Goal: Information Seeking & Learning: Learn about a topic

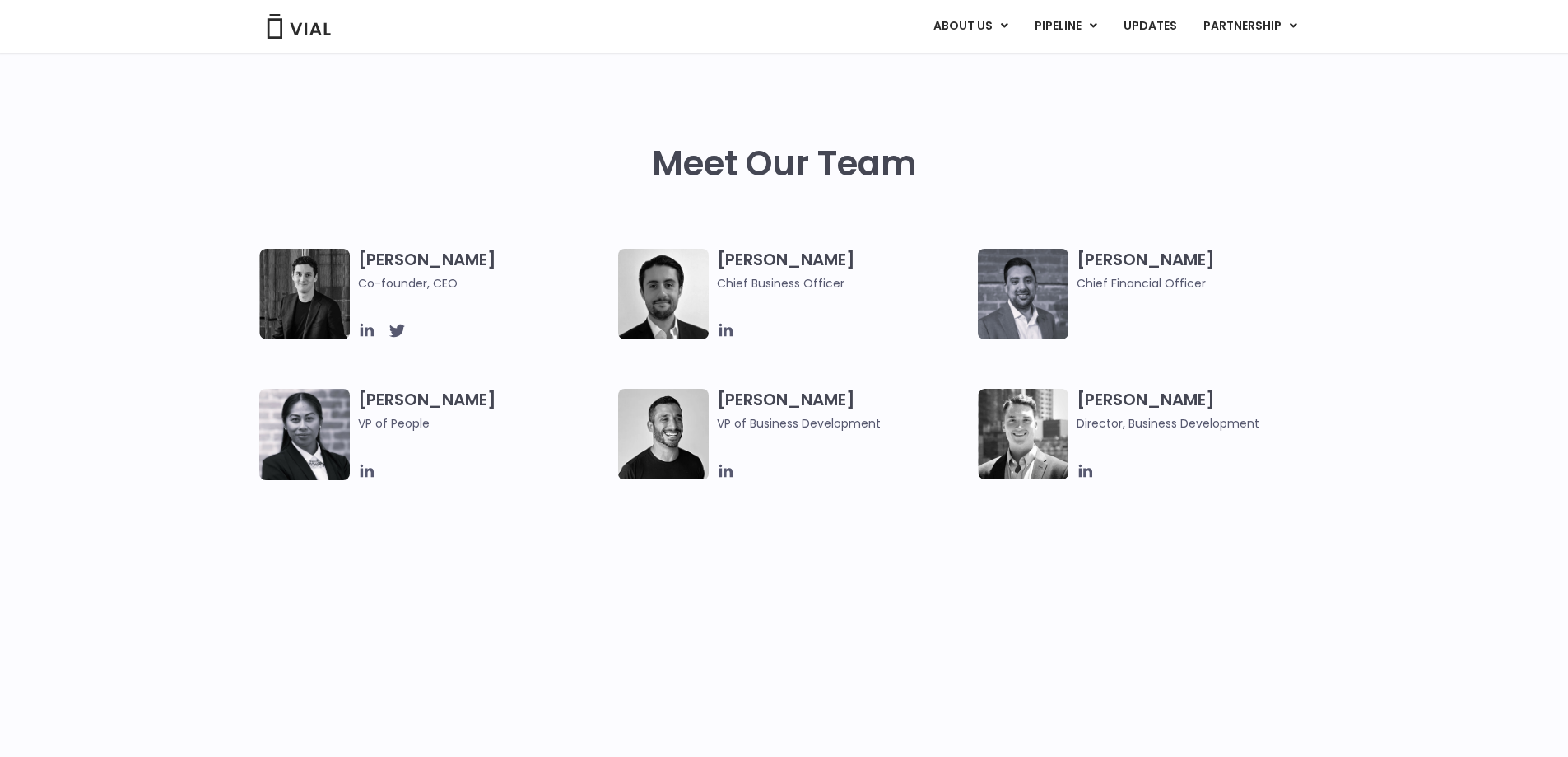
scroll to position [741, 0]
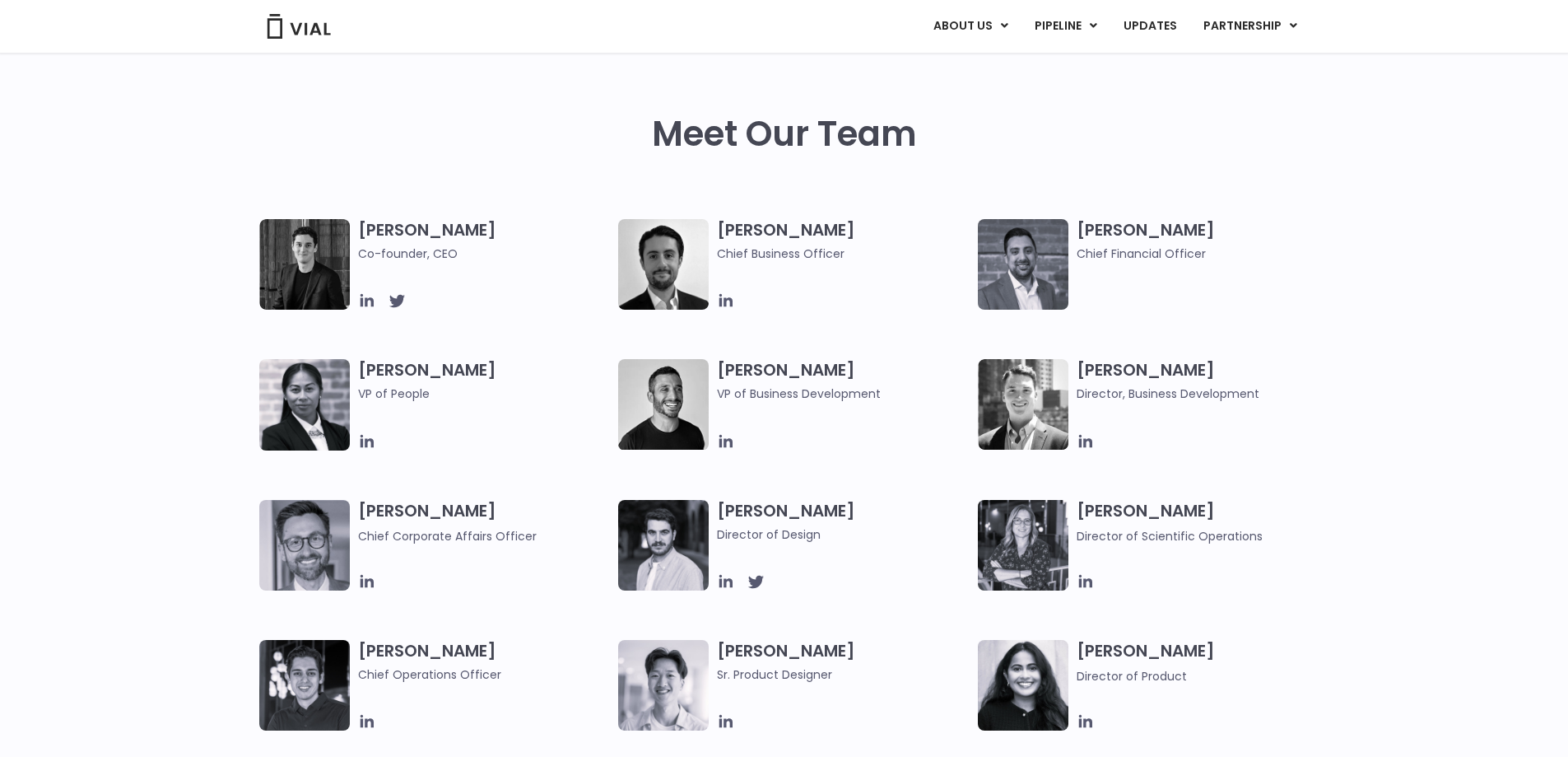
click at [299, 249] on img at bounding box center [304, 264] width 91 height 91
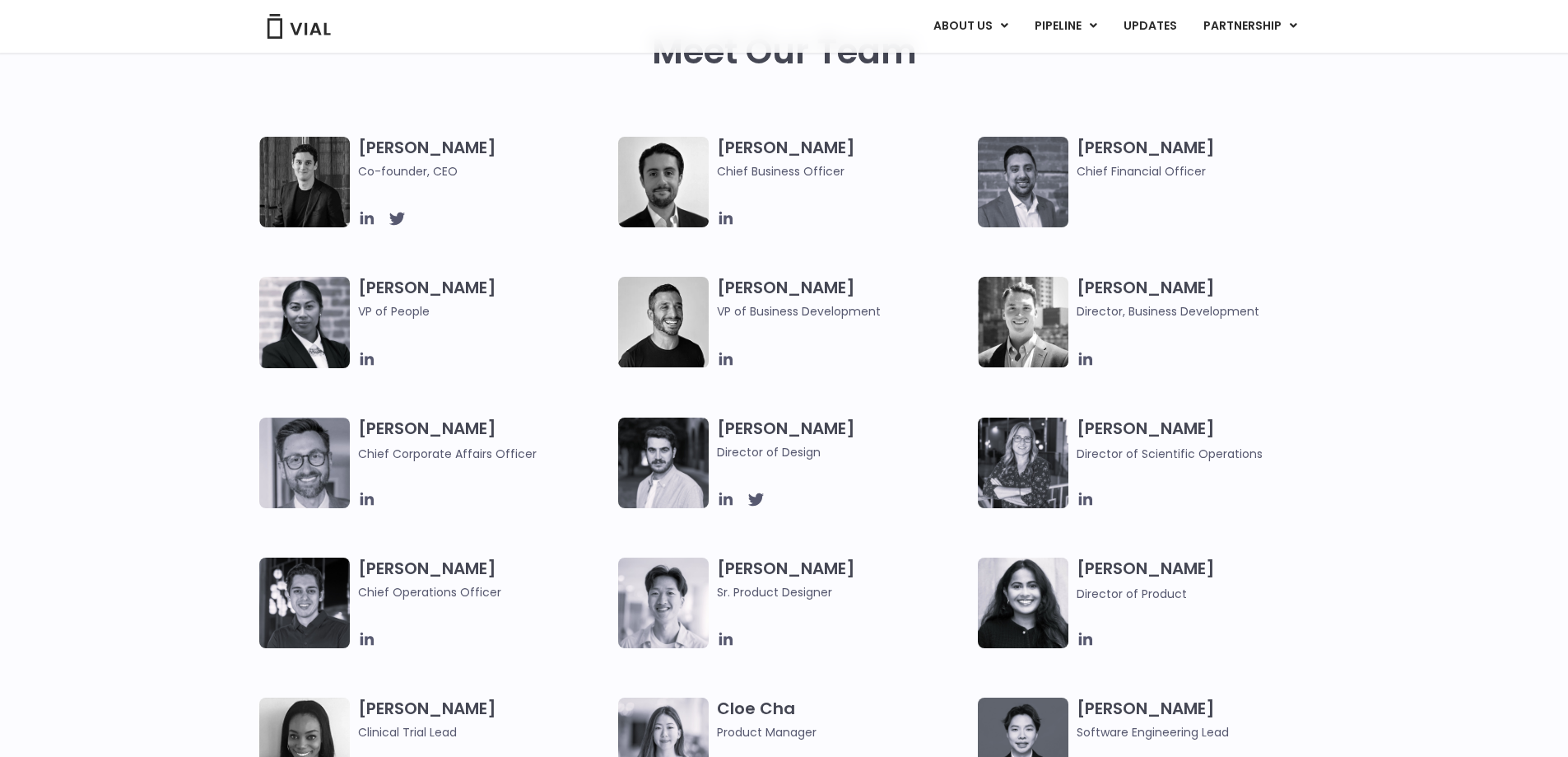
scroll to position [0, 0]
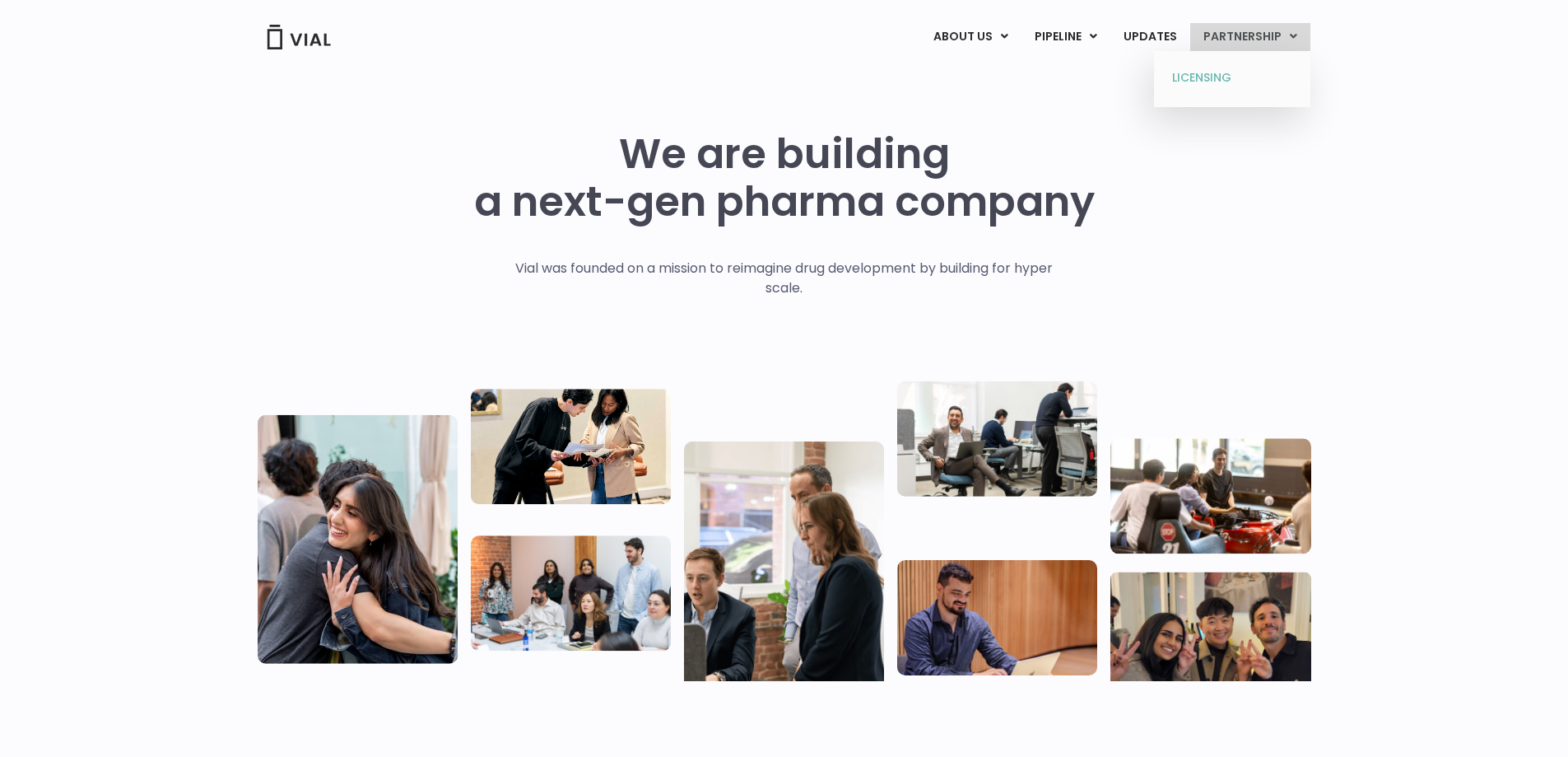
click at [1224, 74] on link "LICENSING" at bounding box center [1231, 79] width 144 height 26
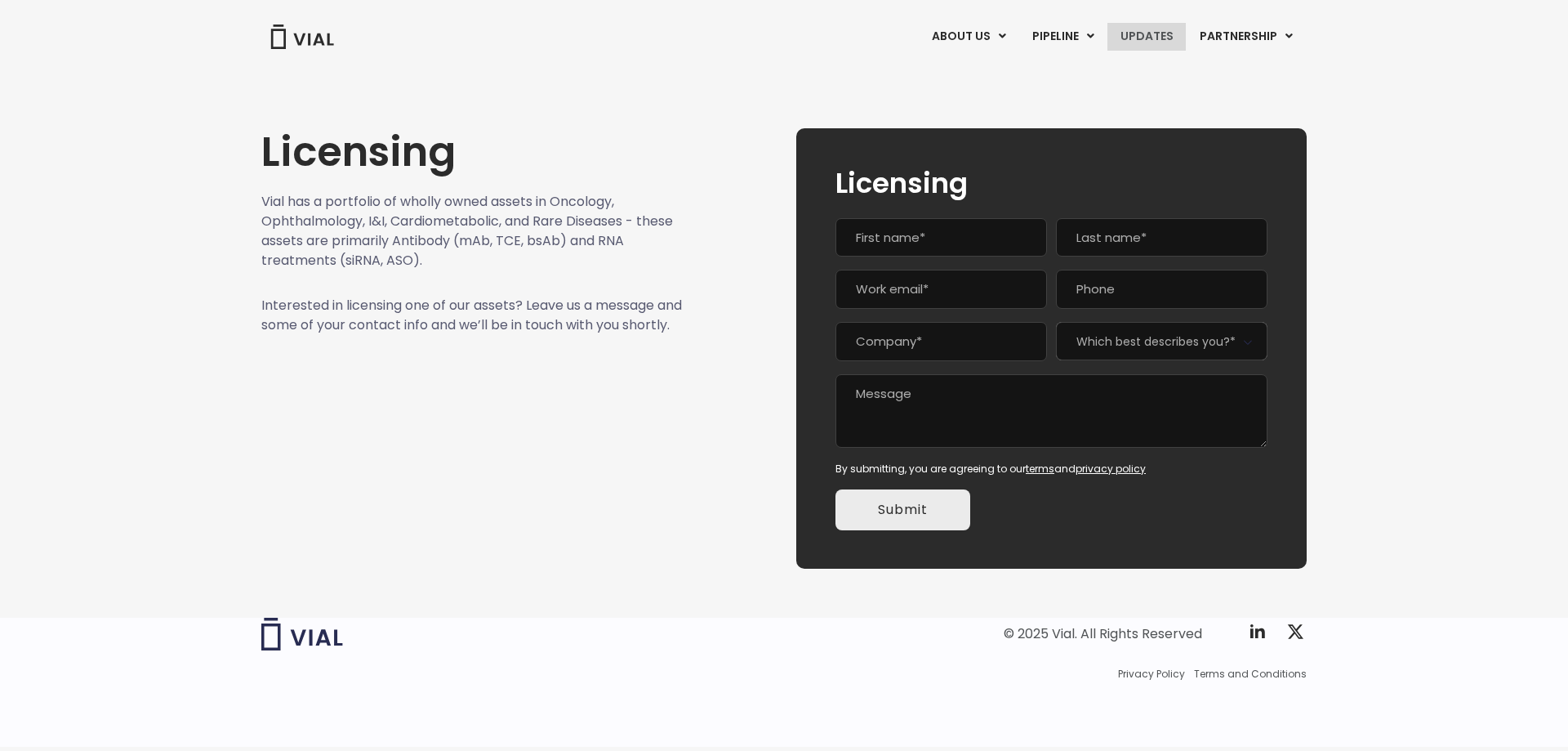
click at [1149, 37] on link "UPDATES" at bounding box center [1147, 37] width 79 height 28
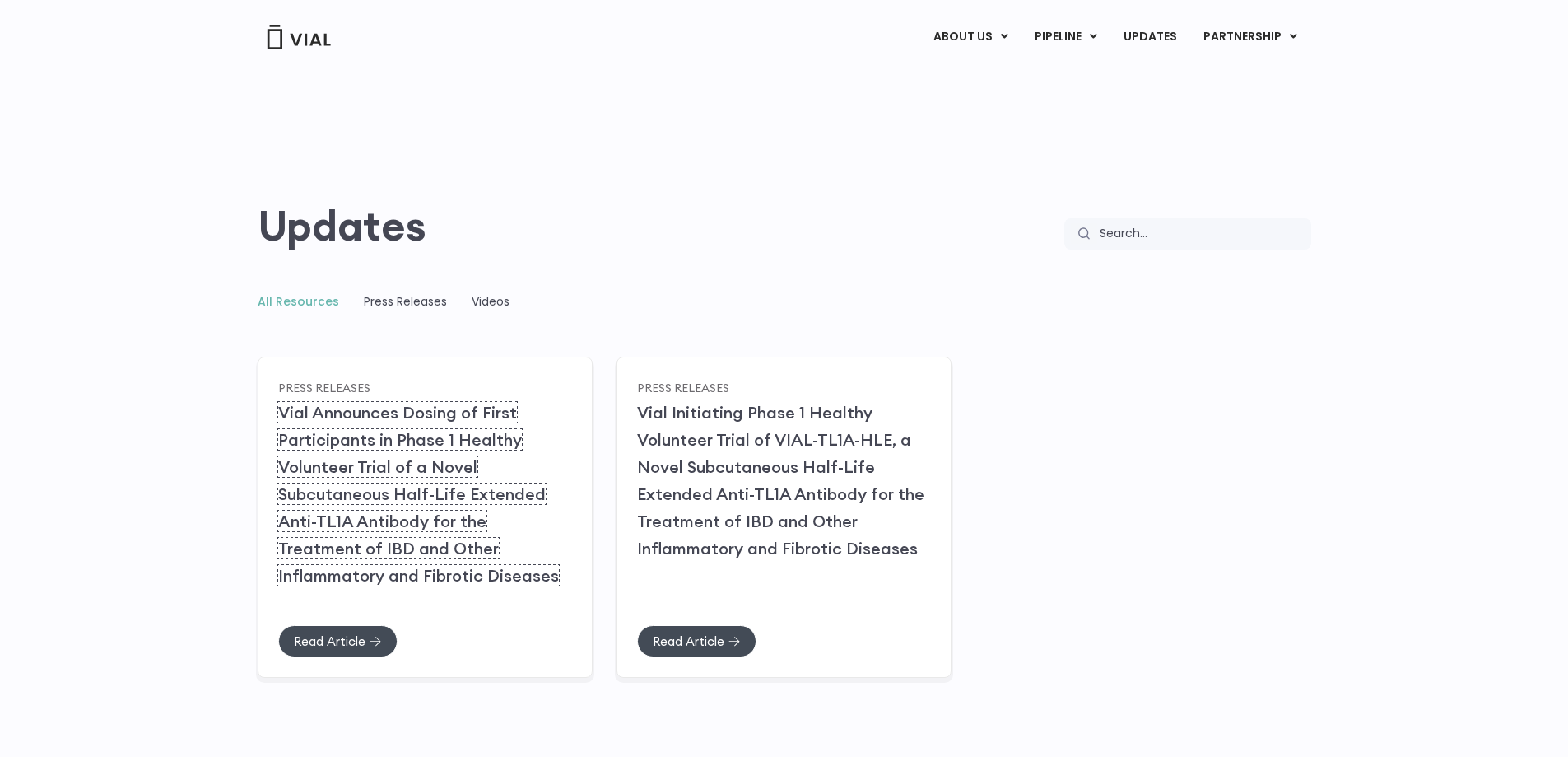
click at [395, 462] on link "Vial Announces Dosing of First Participants in Phase 1 Healthy Volunteer Trial …" at bounding box center [418, 494] width 280 height 184
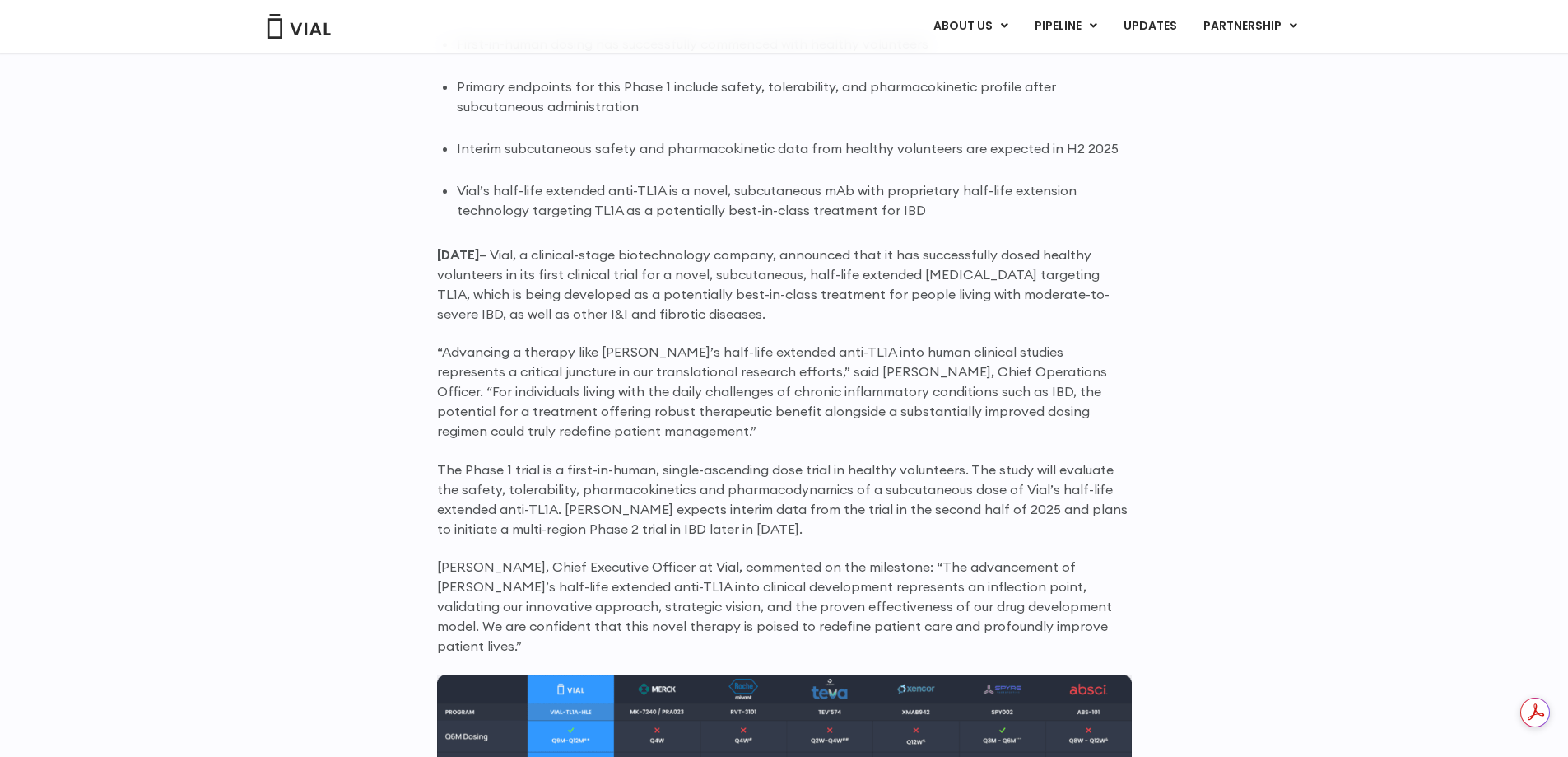
scroll to position [1107, 0]
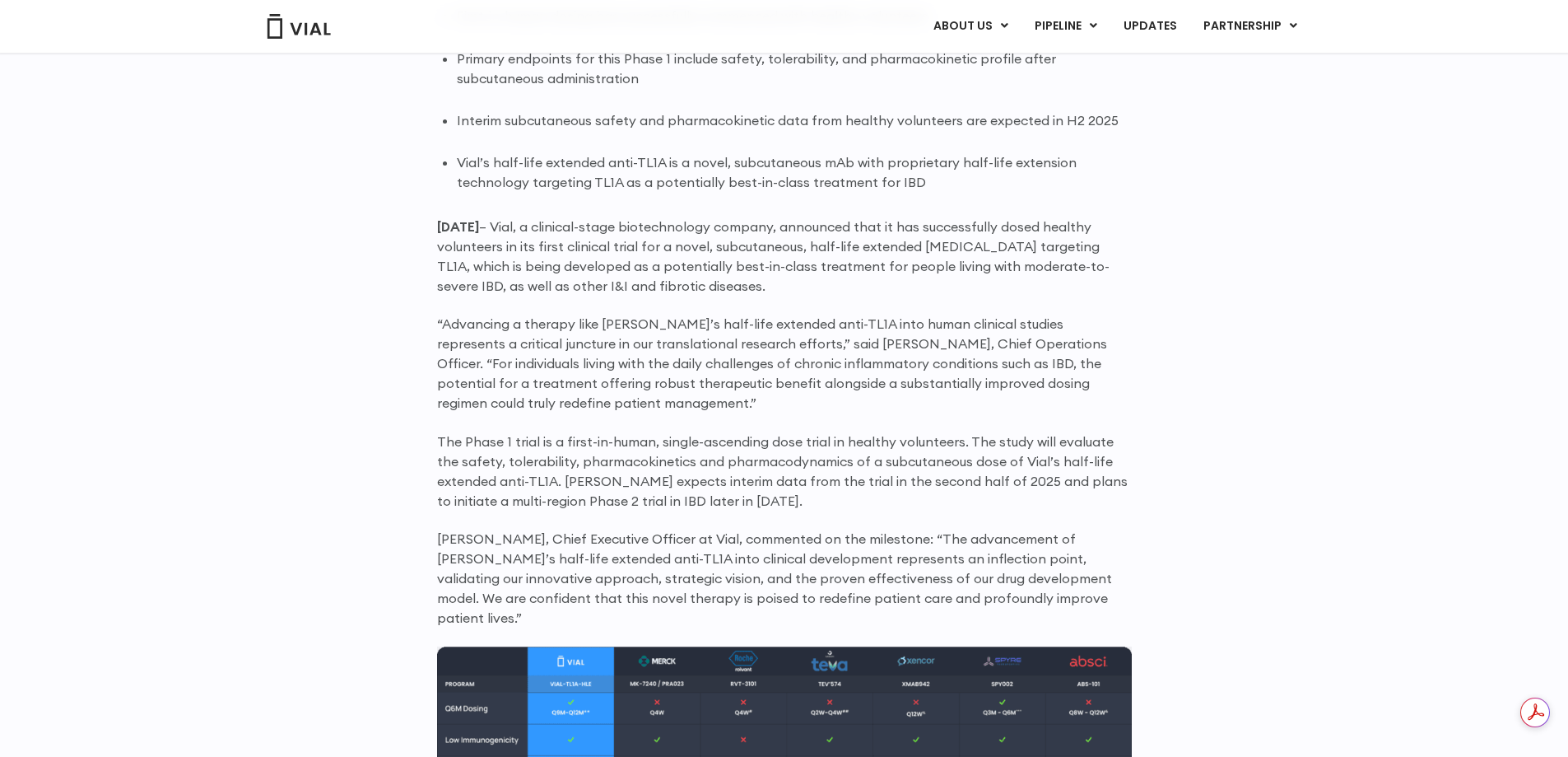
drag, startPoint x: 732, startPoint y: 269, endPoint x: 749, endPoint y: 290, distance: 27.0
click at [749, 290] on p "June 25, 2025 – Vial, a clinical-stage biotechnology company, announced that it…" at bounding box center [785, 256] width 695 height 79
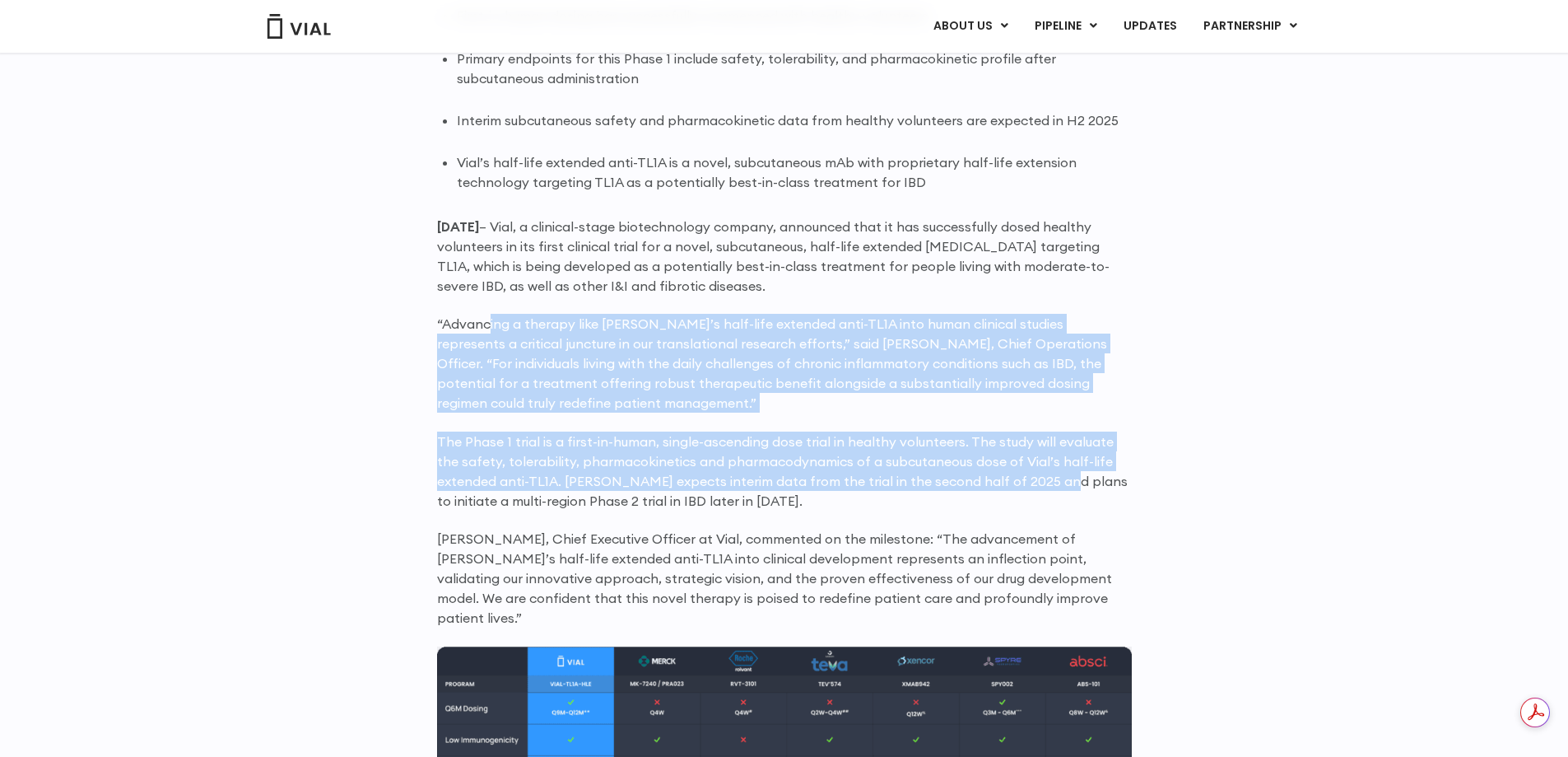
drag, startPoint x: 489, startPoint y: 322, endPoint x: 1033, endPoint y: 488, distance: 568.8
click at [1033, 488] on div "First-in-human dosing has successfully commenced with healthy volunteers Primar…" at bounding box center [785, 747] width 695 height 1482
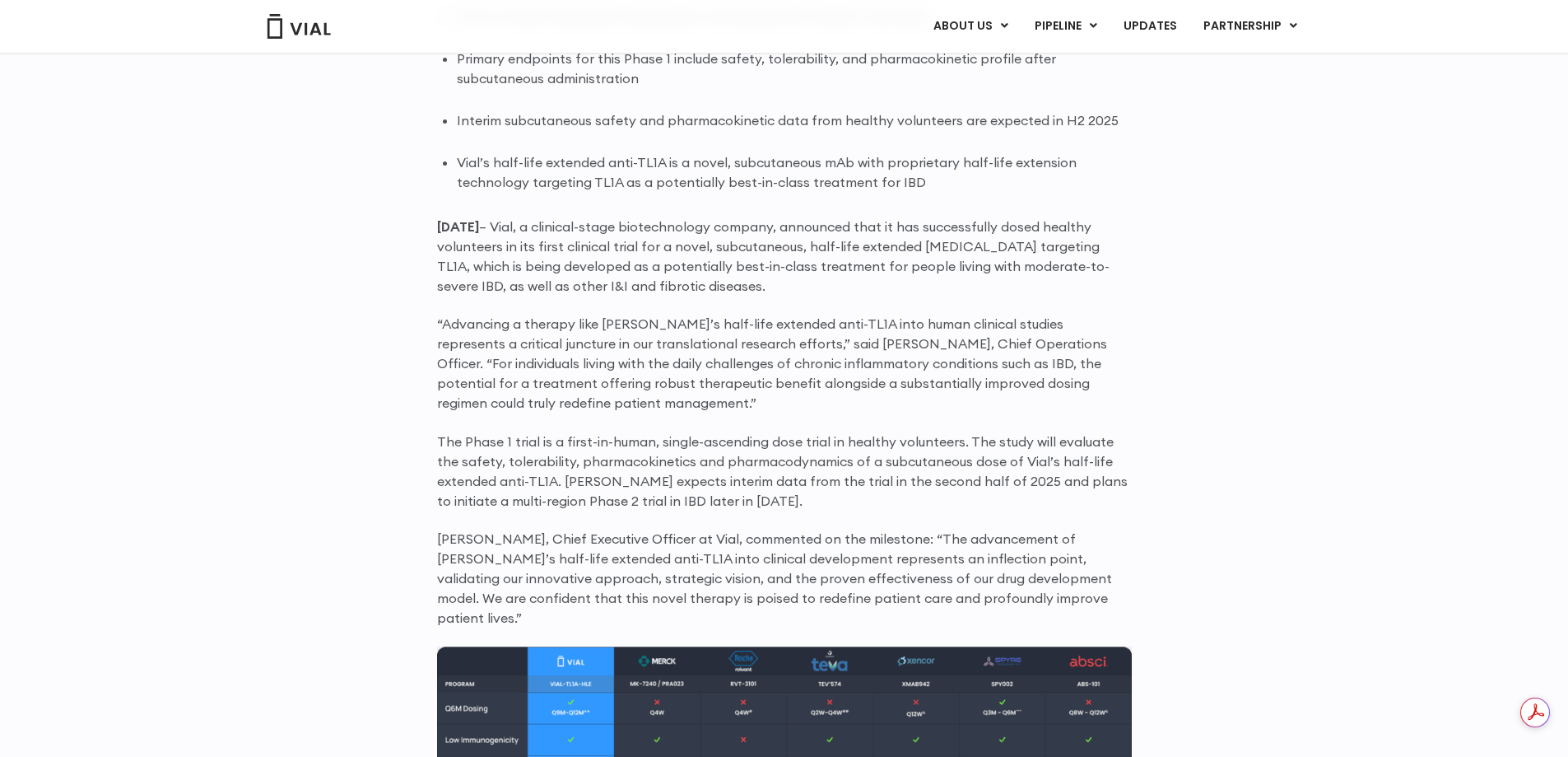
click at [587, 500] on p "The Phase 1 trial is a first-in-human, single-ascending dose trial in healthy v…" at bounding box center [785, 471] width 695 height 79
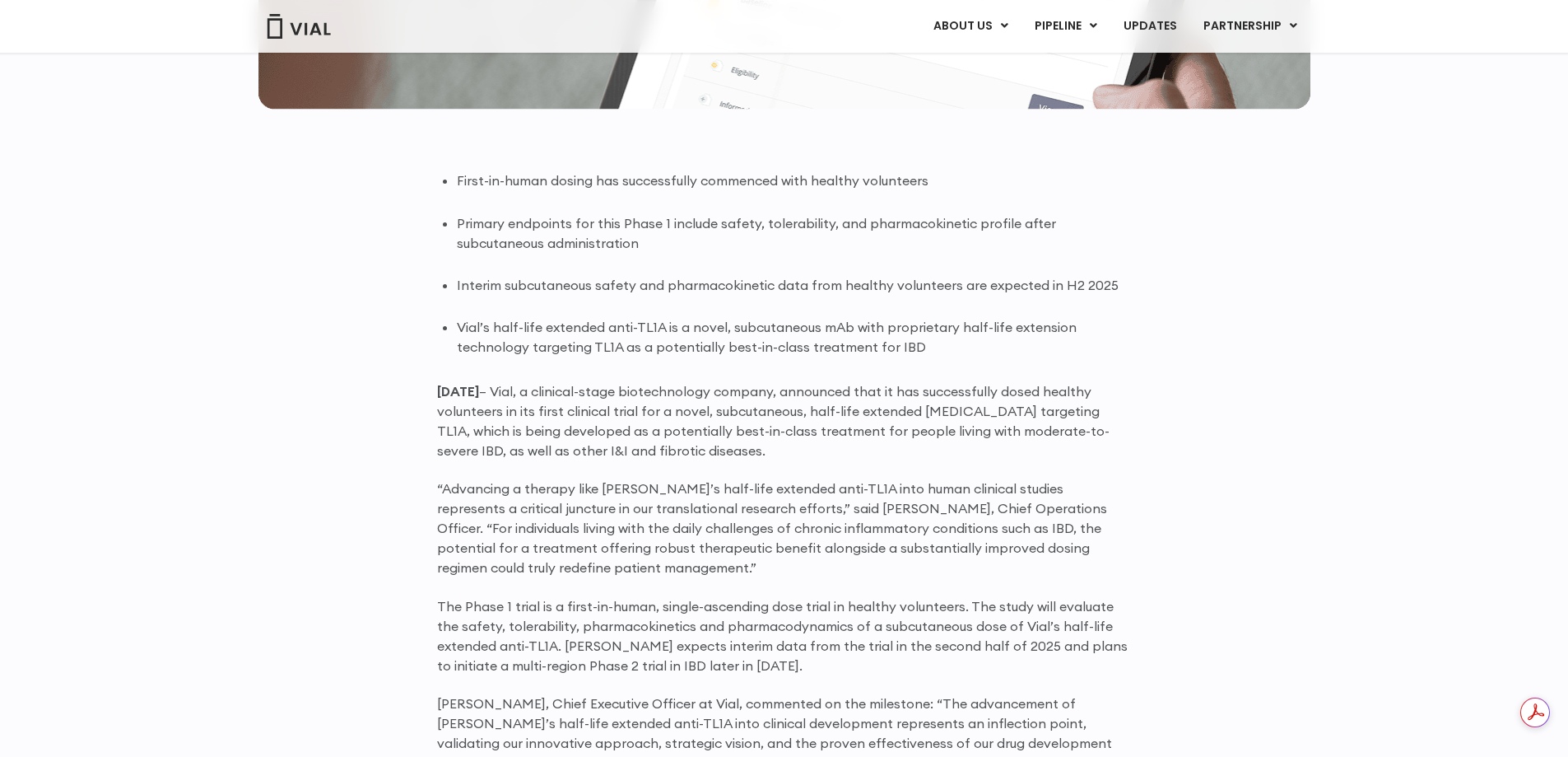
scroll to position [0, 0]
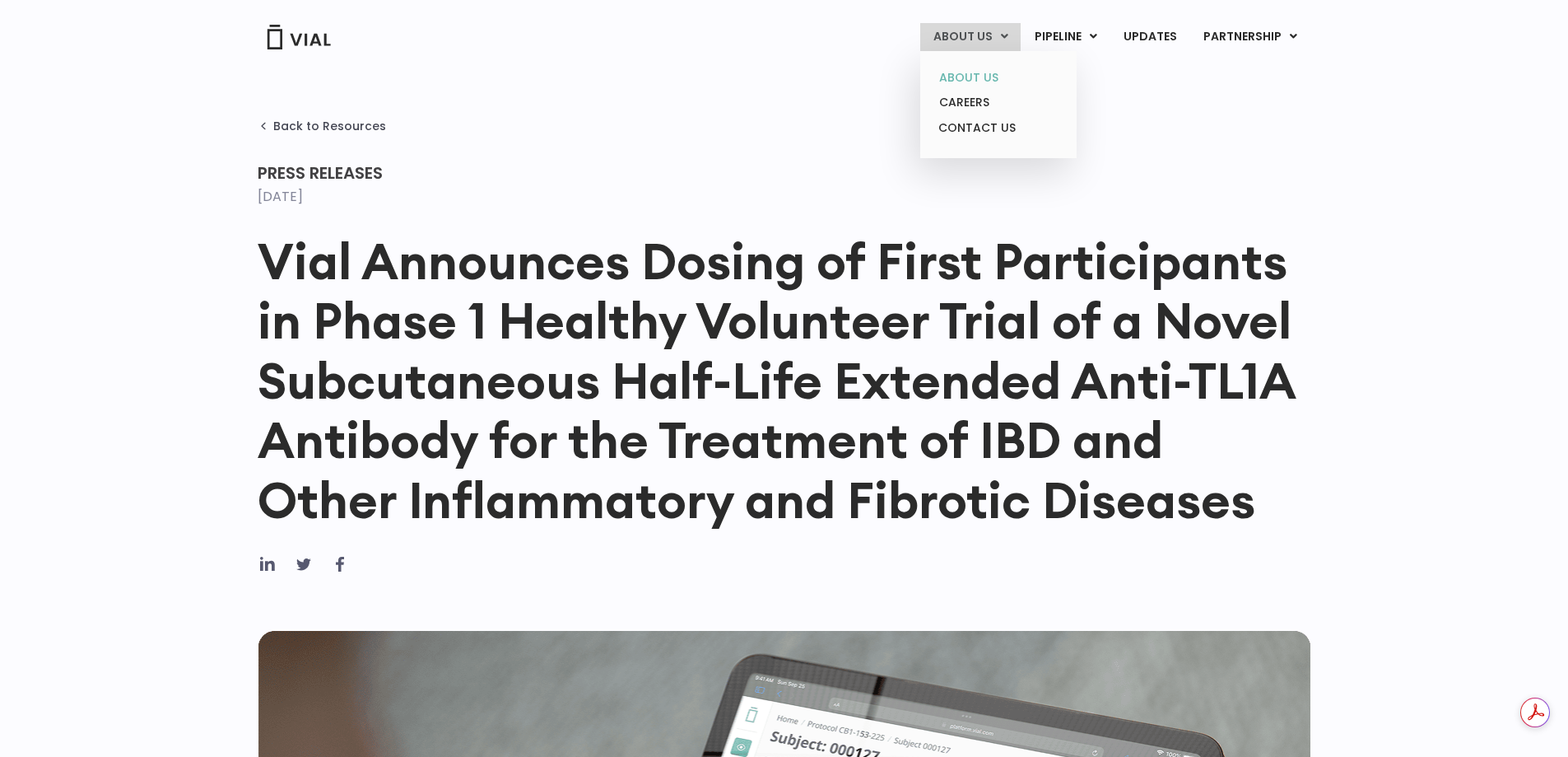
click at [978, 78] on link "ABOUT US" at bounding box center [997, 78] width 144 height 26
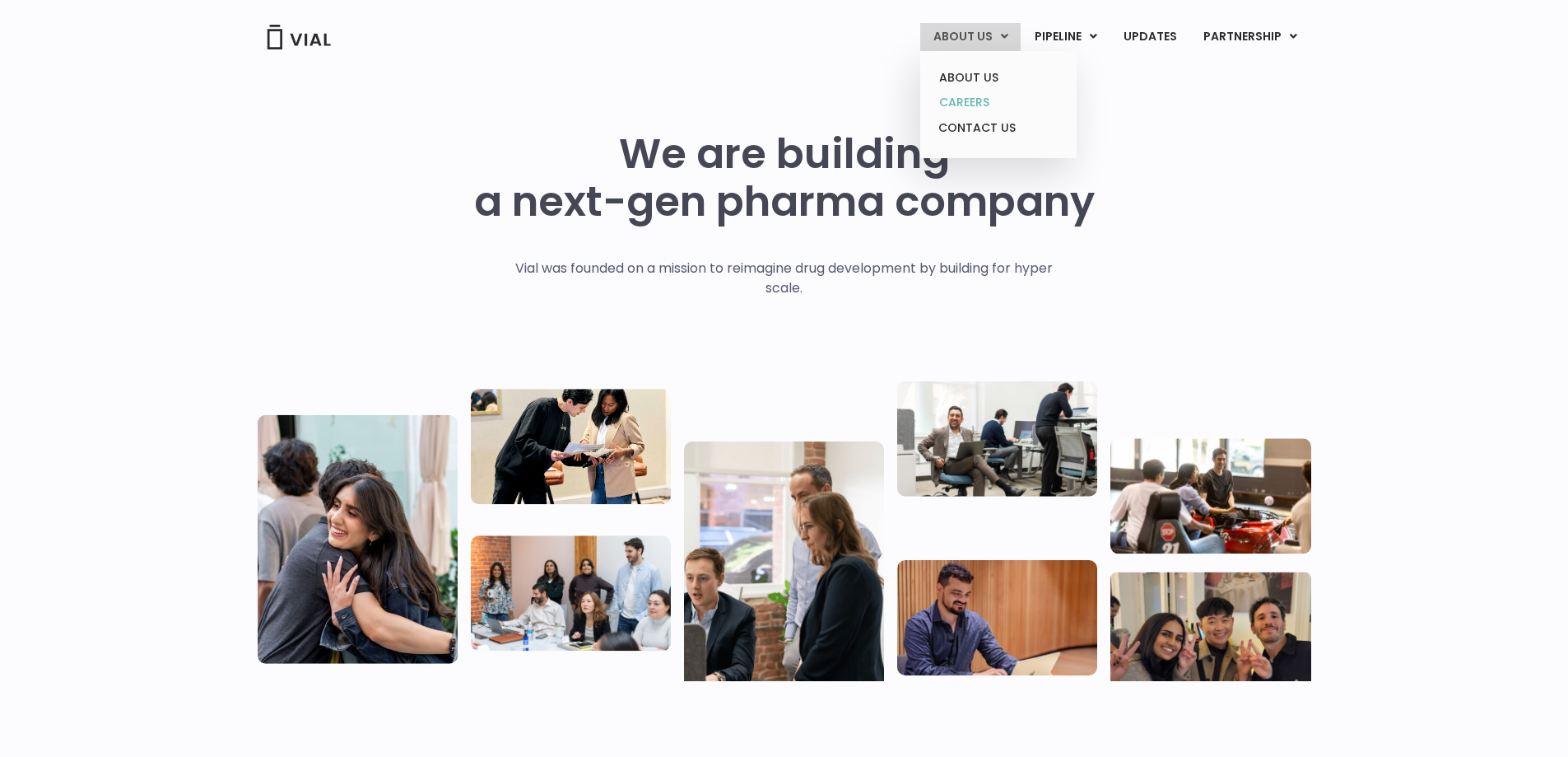
click at [967, 105] on link "CAREERS" at bounding box center [997, 102] width 144 height 26
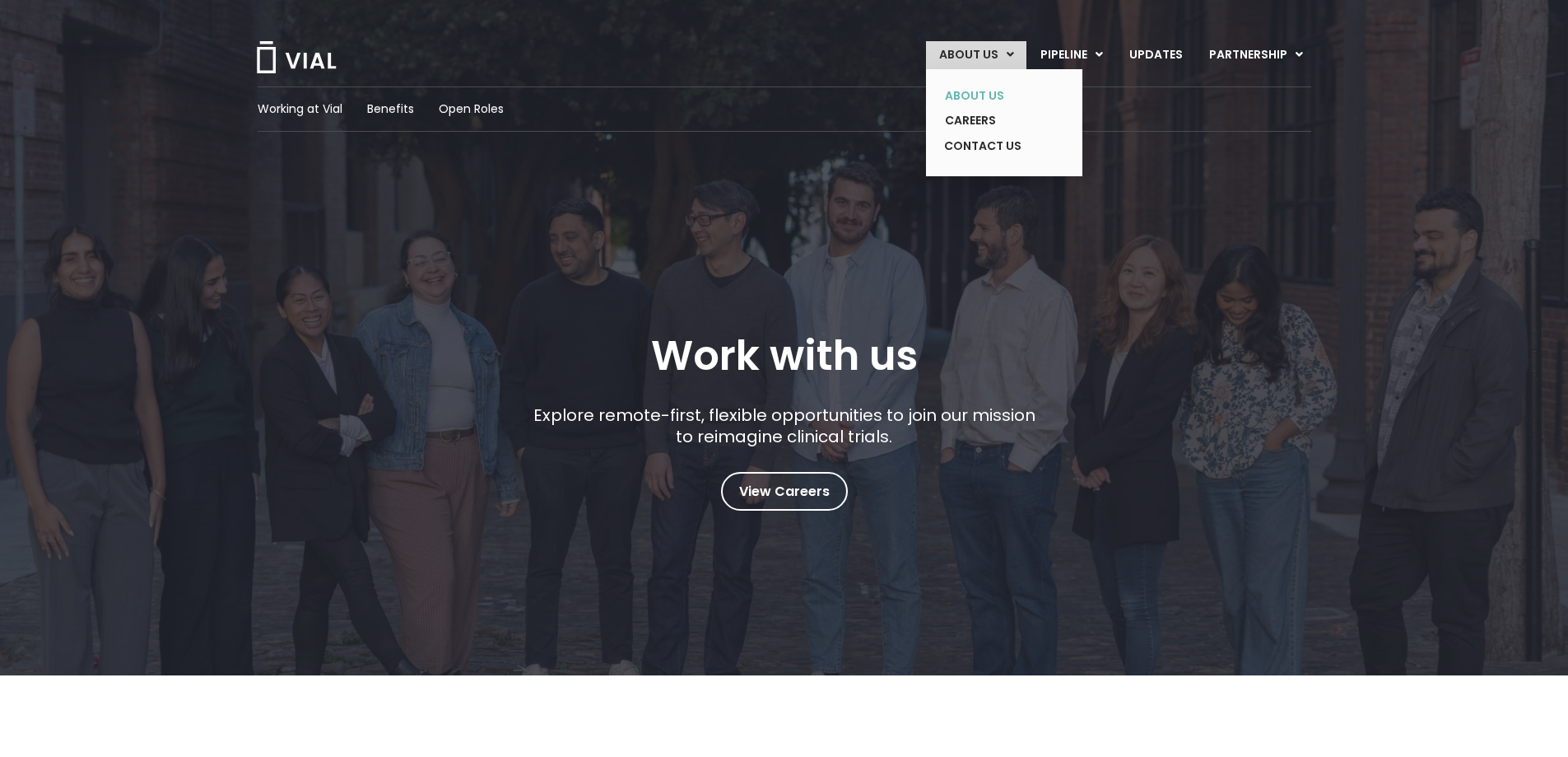
click at [980, 92] on link "ABOUT US" at bounding box center [992, 95] width 120 height 26
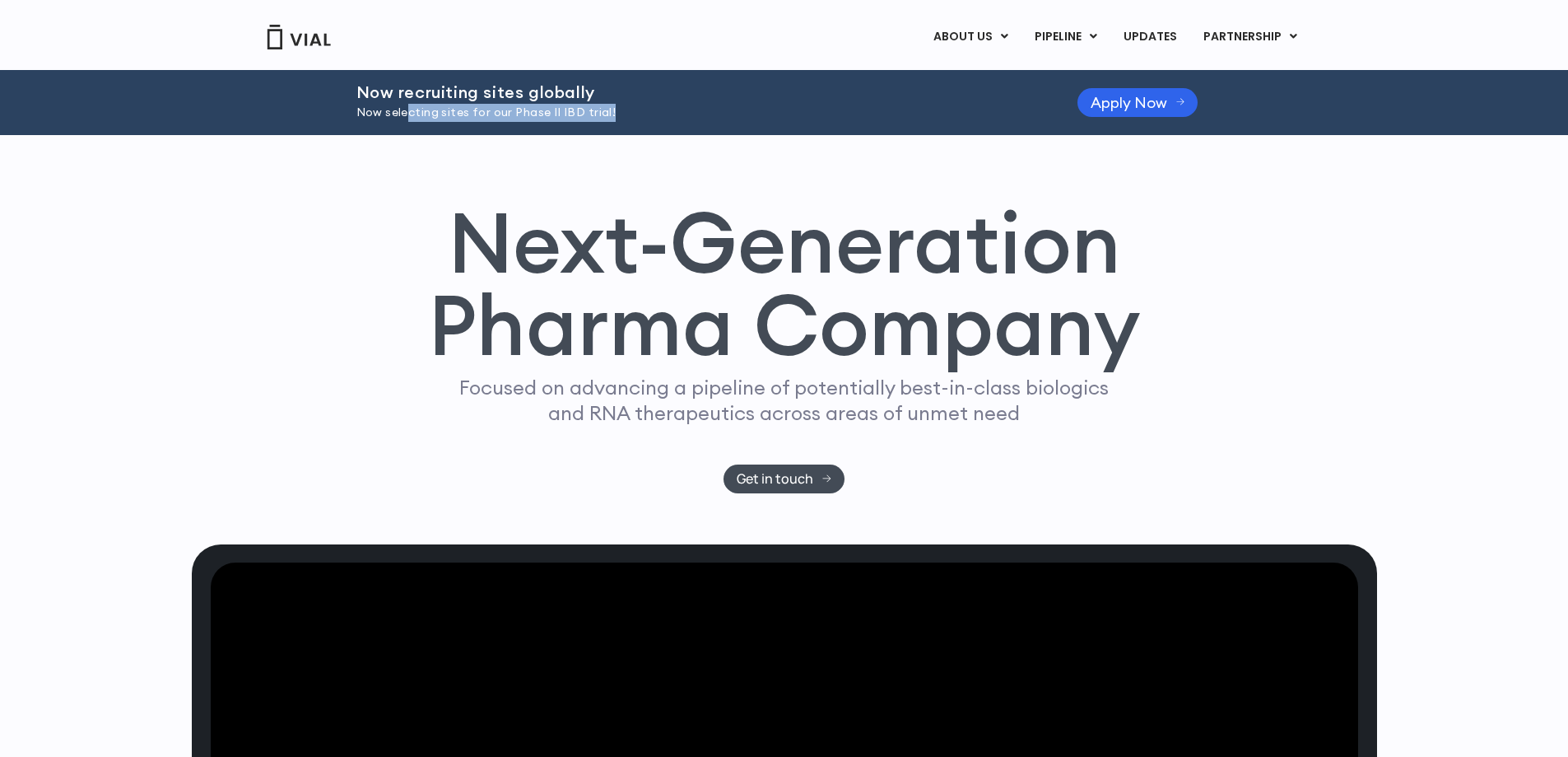
drag, startPoint x: 411, startPoint y: 111, endPoint x: 628, endPoint y: 113, distance: 217.0
click at [628, 113] on p "Now selecting sites for our Phase II IBD trial!" at bounding box center [696, 113] width 680 height 19
click at [629, 112] on p "Now selecting sites for our Phase II IBD trial!" at bounding box center [696, 113] width 680 height 19
click at [1114, 96] on span "Apply Now" at bounding box center [1129, 102] width 77 height 12
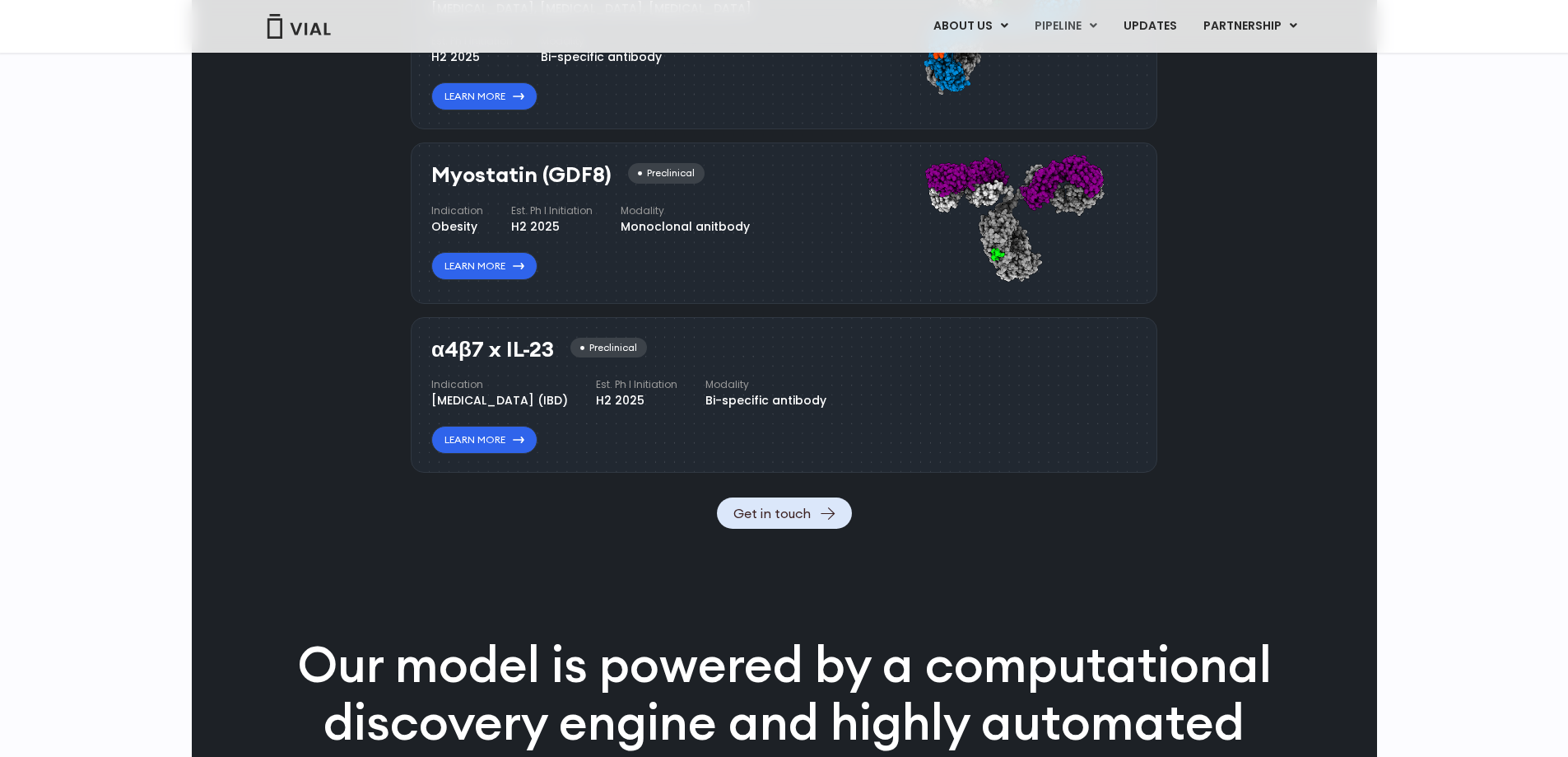
scroll to position [1153, 0]
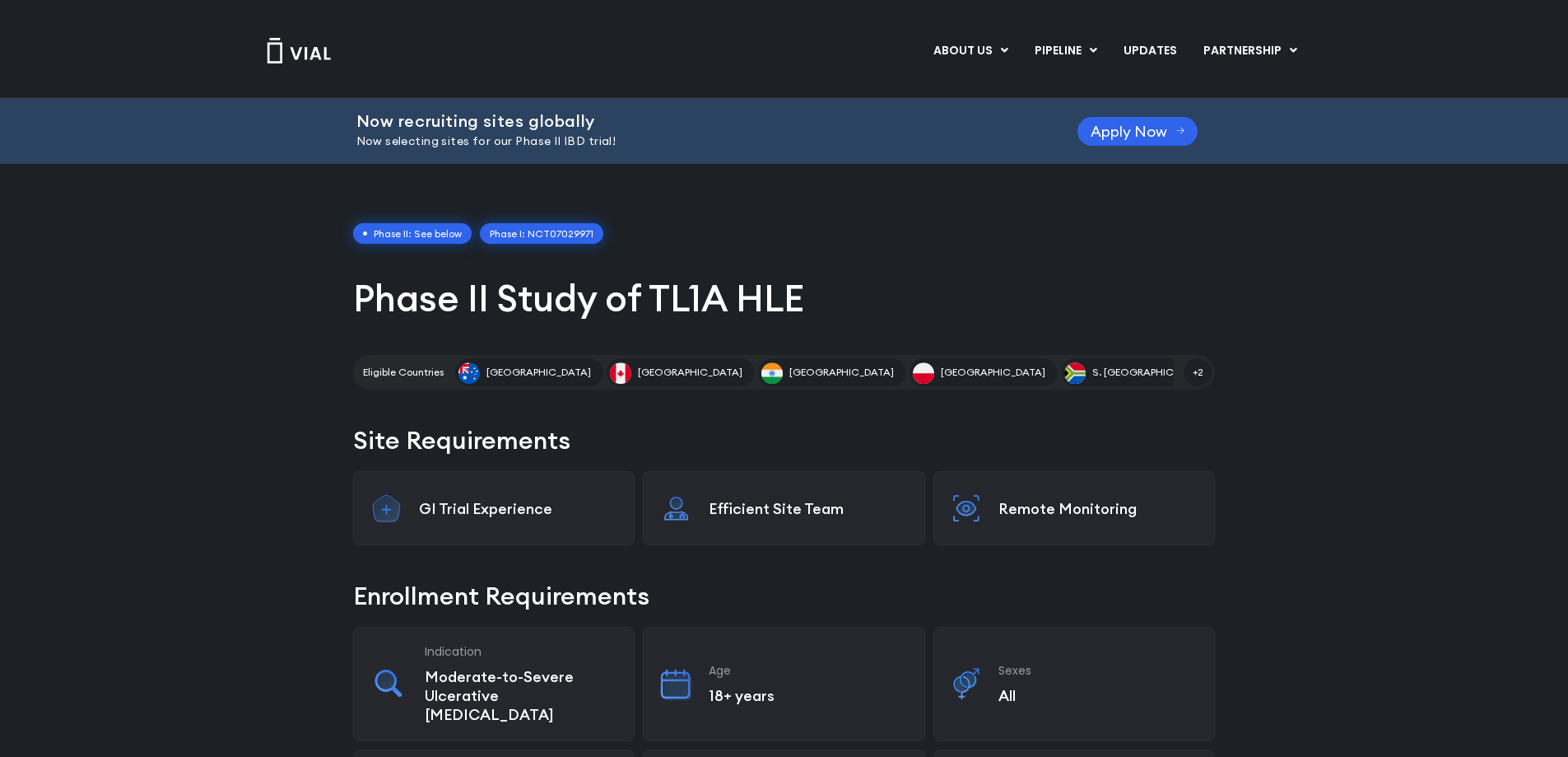
click at [560, 231] on link "Phase I: NCT07029971" at bounding box center [541, 234] width 123 height 21
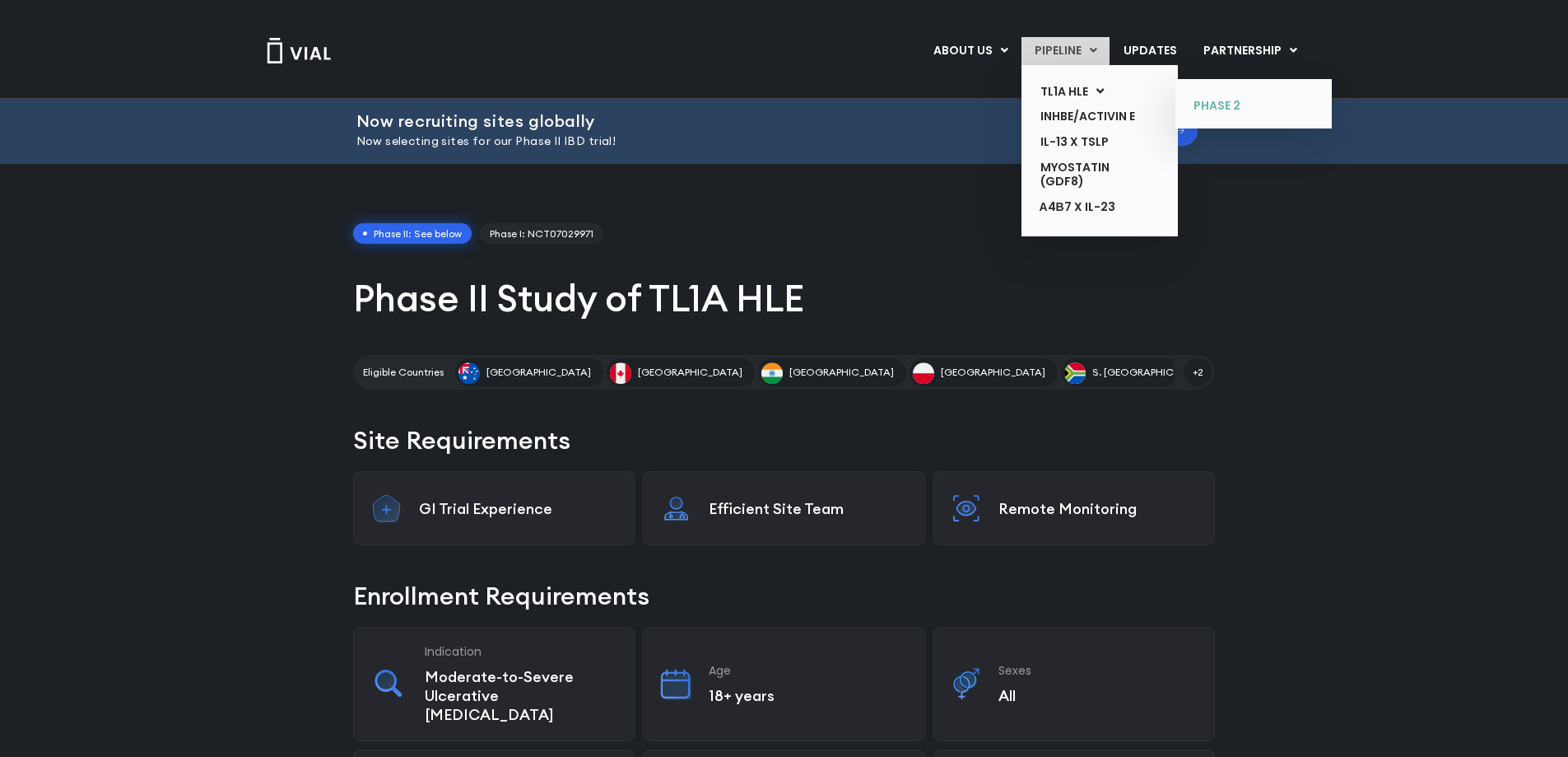
click at [1233, 99] on link "PHASE 2" at bounding box center [1241, 106] width 120 height 26
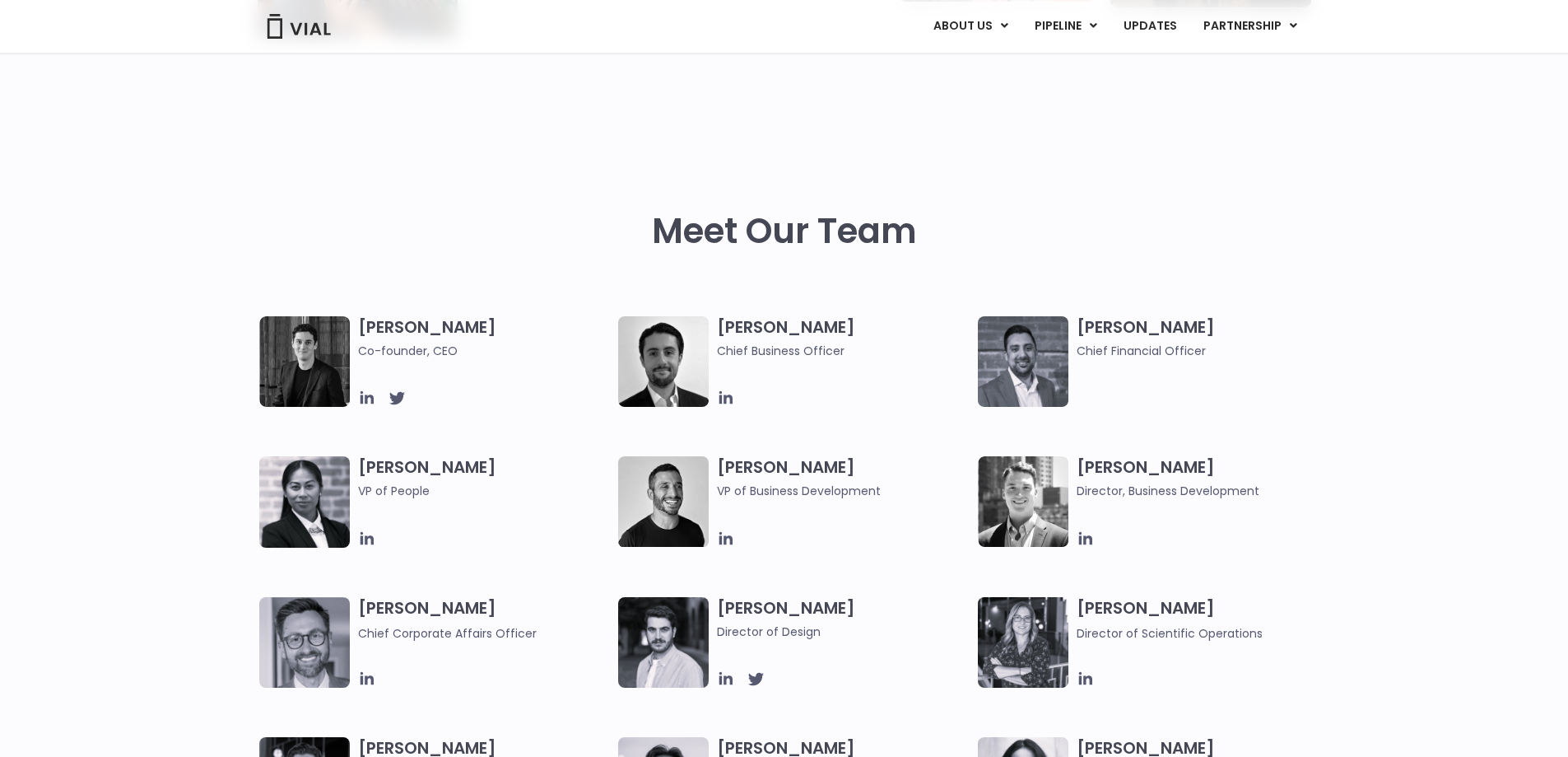
scroll to position [645, 0]
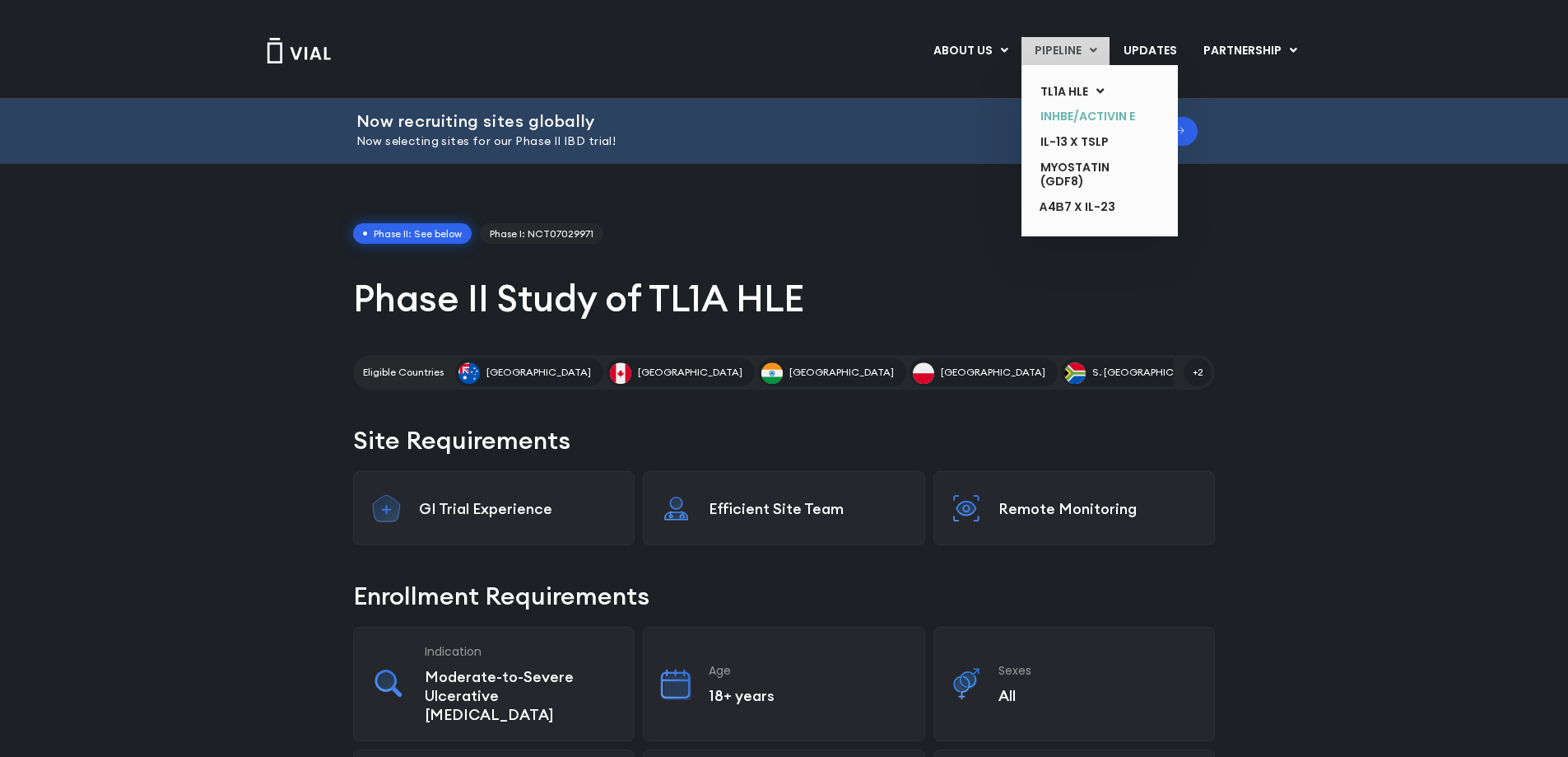
click at [1086, 117] on link "INHBE/ACTIVIN E" at bounding box center [1087, 116] width 120 height 26
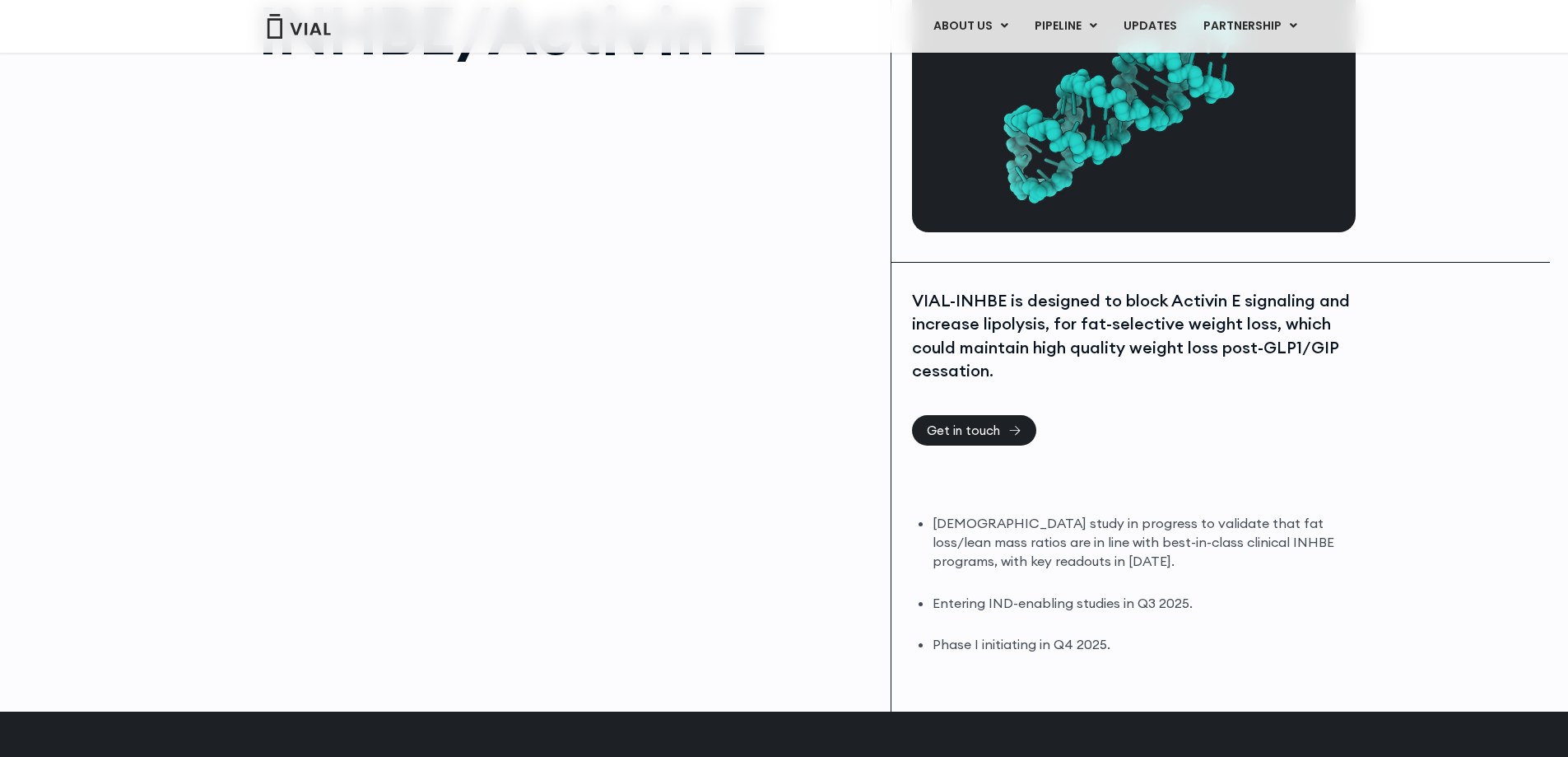
scroll to position [247, 0]
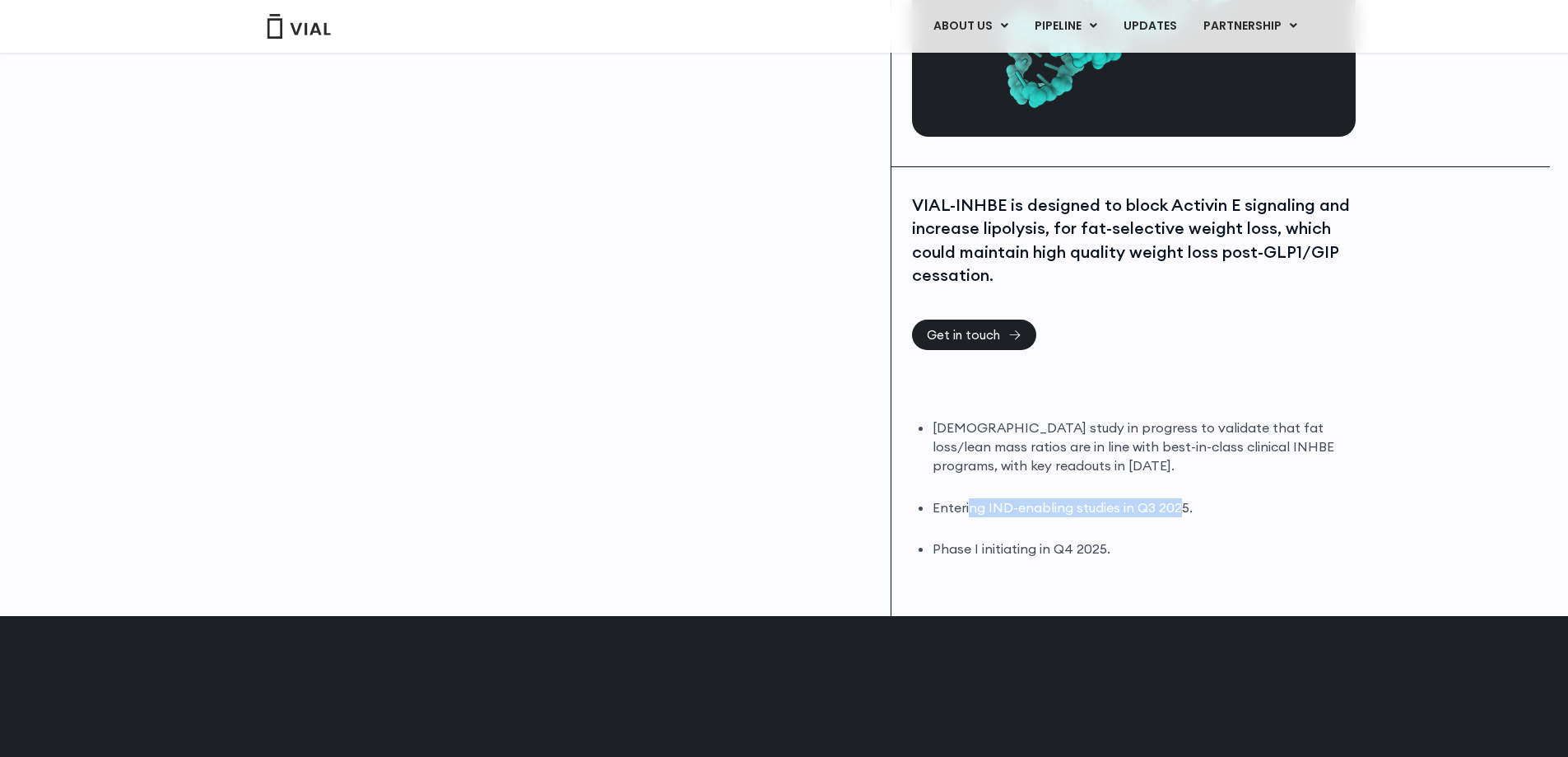
drag, startPoint x: 970, startPoint y: 512, endPoint x: 1177, endPoint y: 506, distance: 207.1
click at [1177, 506] on li "Entering IND-enabling studies in Q3 2025." at bounding box center [1142, 507] width 419 height 19
click at [1177, 505] on li "Entering IND-enabling studies in Q3 2025." at bounding box center [1142, 507] width 419 height 19
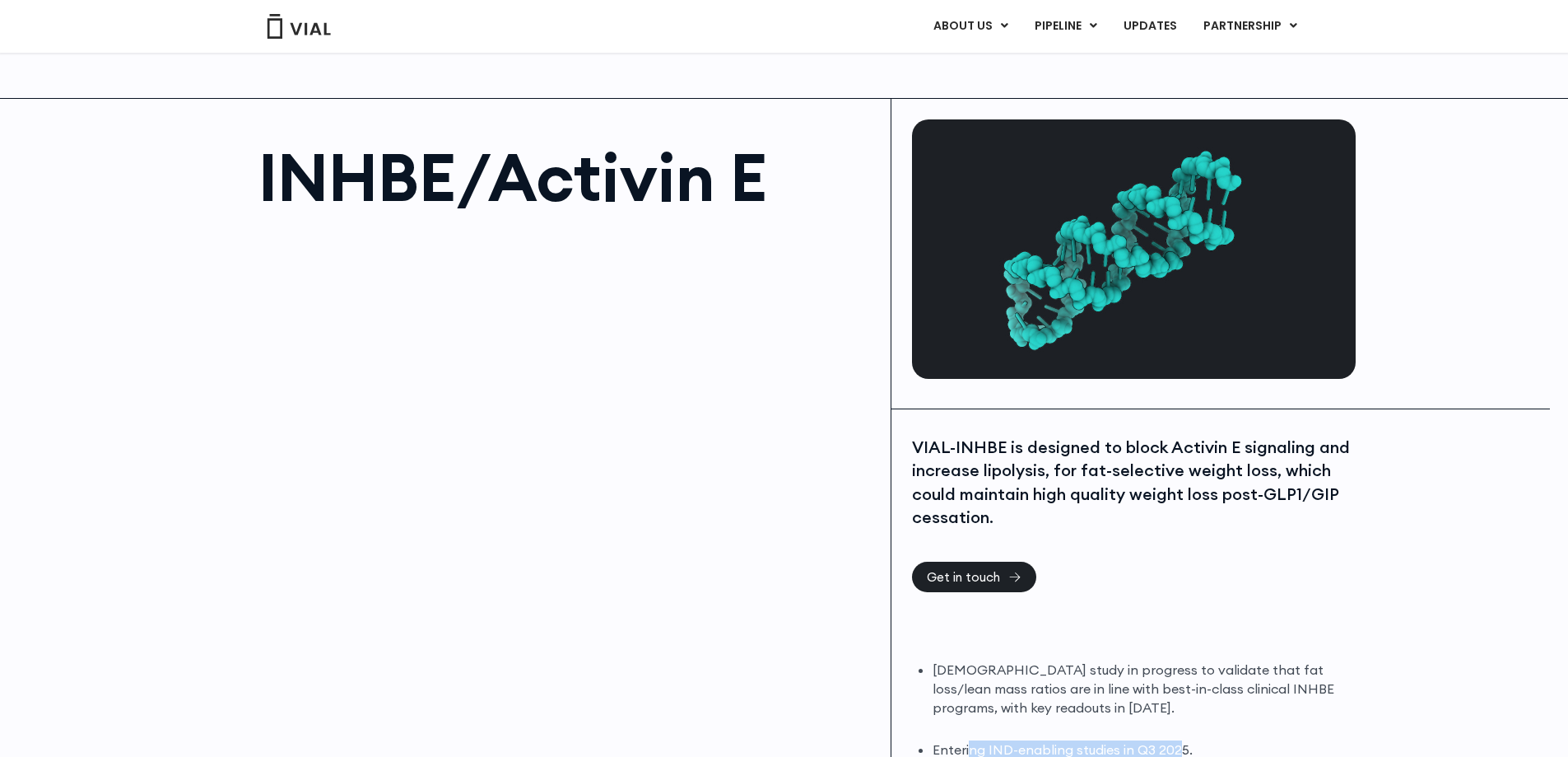
scroll to position [0, 0]
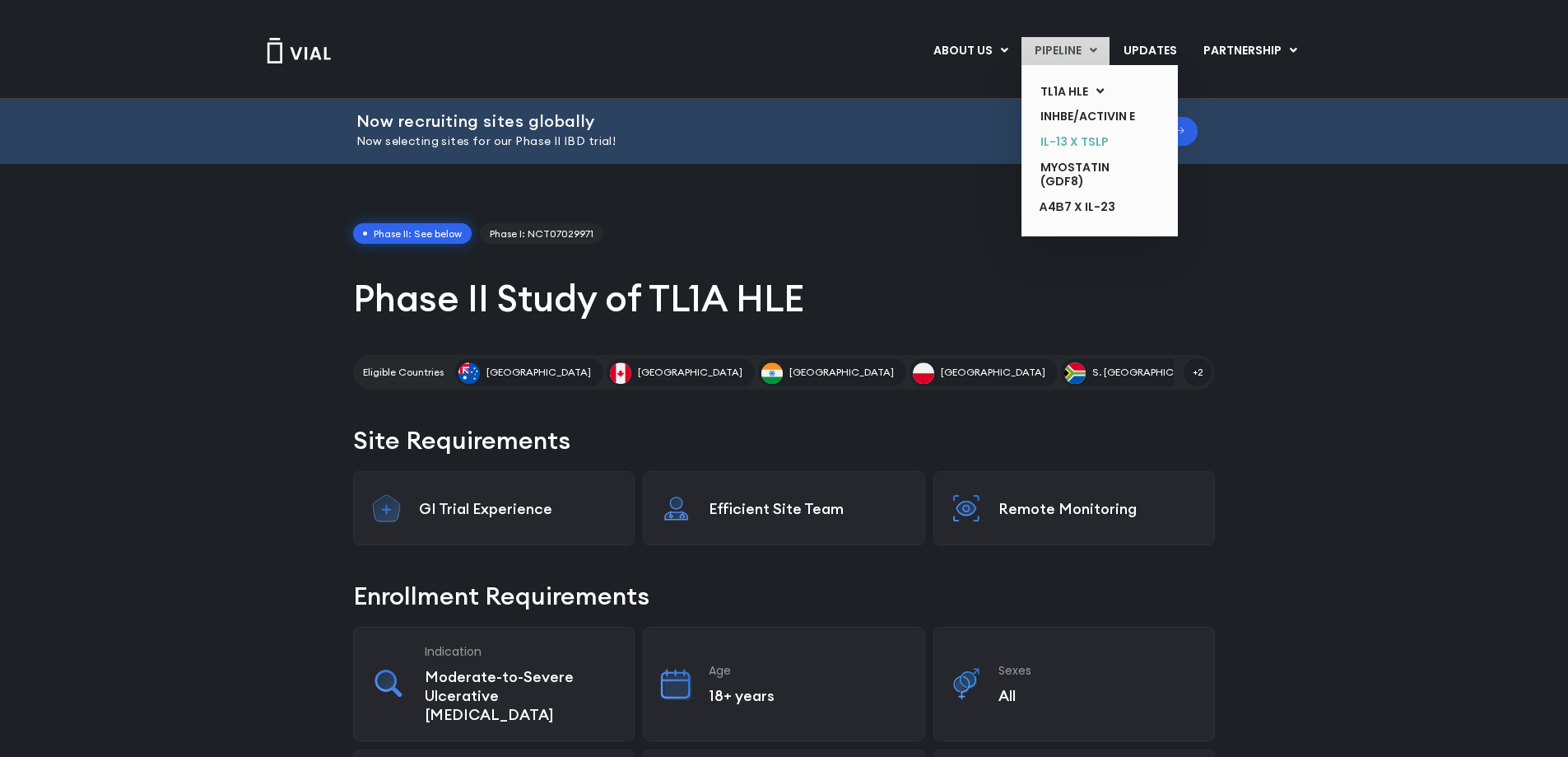
click at [1088, 154] on link "IL-13 x TSLP" at bounding box center [1087, 142] width 120 height 26
click at [1085, 219] on link "α4β7 x IL-23" at bounding box center [1087, 207] width 120 height 26
